Goal: Information Seeking & Learning: Check status

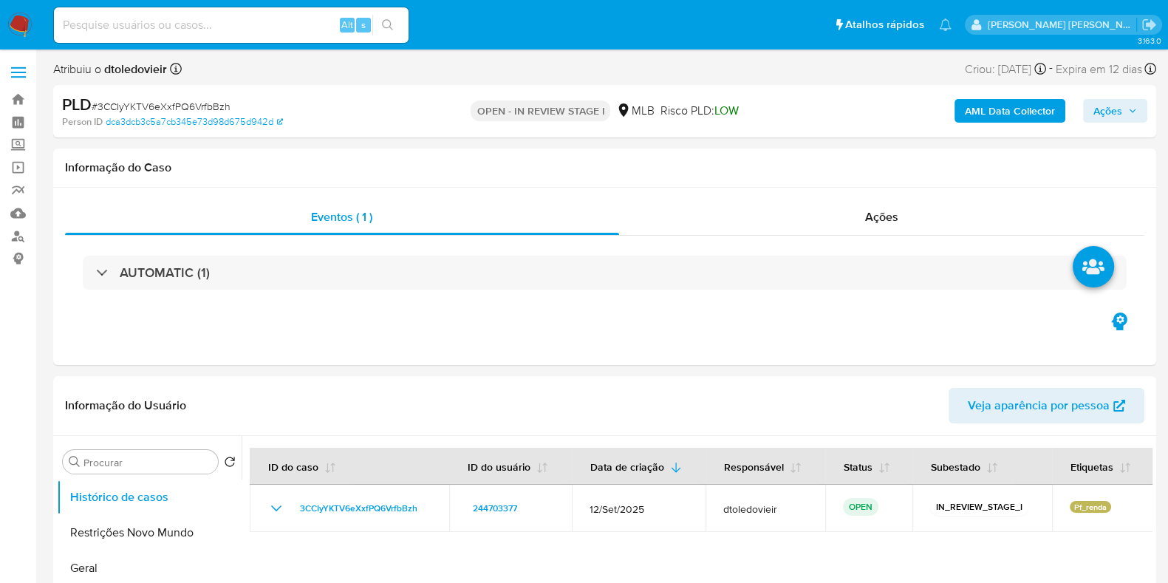
click at [198, 24] on input at bounding box center [231, 25] width 355 height 19
click at [468, 27] on ul "Pausado Ver notificaciones Alt s Atalhos rápidos Presiona las siguientes teclas…" at bounding box center [503, 24] width 912 height 37
click at [901, 168] on h1 "Informação do Caso" at bounding box center [604, 167] width 1079 height 15
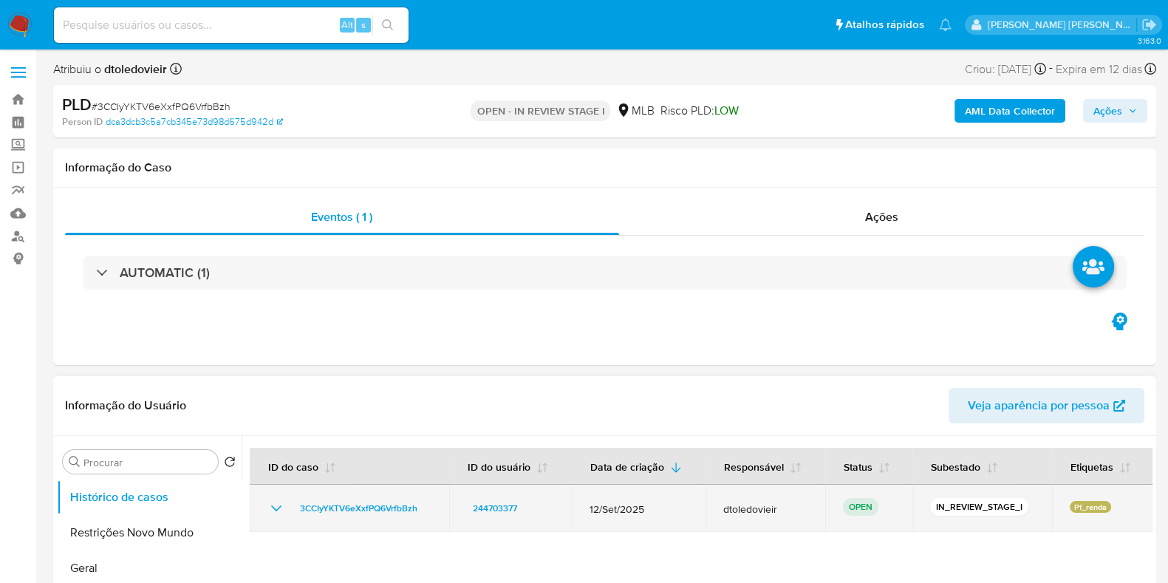
drag, startPoint x: 650, startPoint y: 506, endPoint x: 579, endPoint y: 511, distance: 71.1
click at [579, 511] on td "12/Set/2025" at bounding box center [639, 508] width 134 height 47
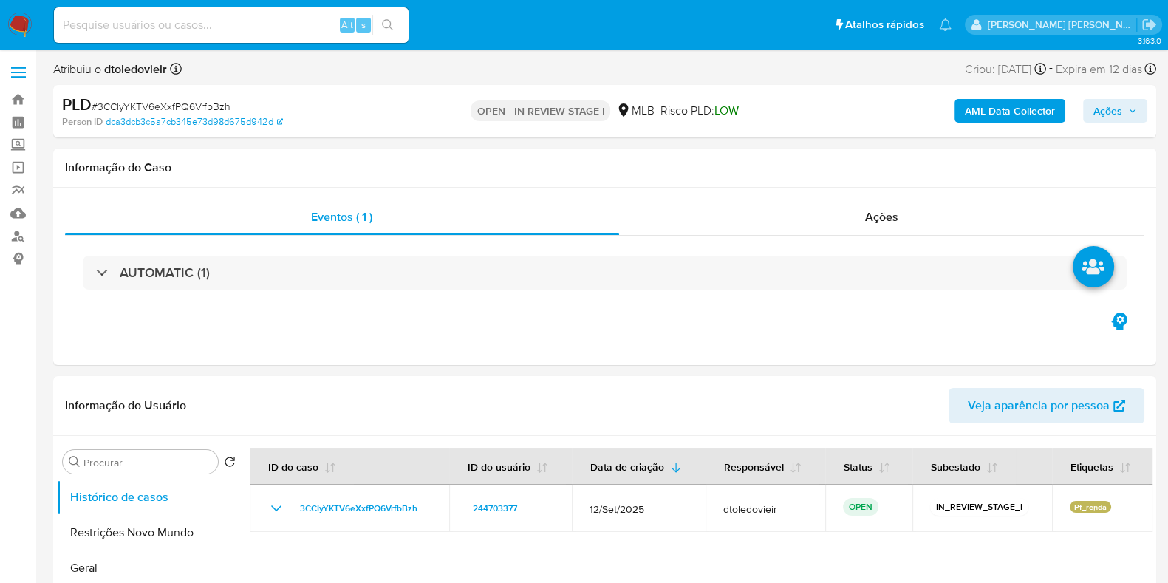
click at [771, 106] on div "OPEN - IN REVIEW STAGE I MLB Risco PLD: LOW" at bounding box center [605, 111] width 358 height 35
click at [965, 66] on div "Criou: [DATE] Criou: [DATE] 00:16:33" at bounding box center [1005, 69] width 81 height 20
